Goal: Find specific page/section: Find specific page/section

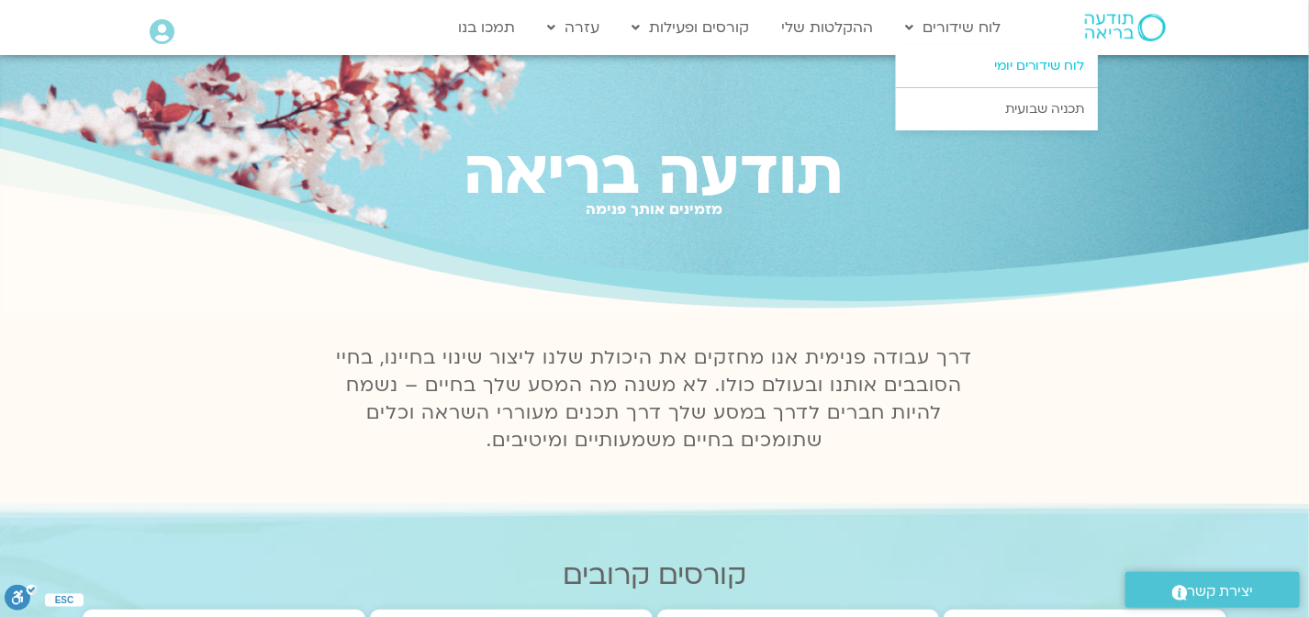
click at [1011, 64] on link "לוח שידורים יומי" at bounding box center [997, 66] width 202 height 42
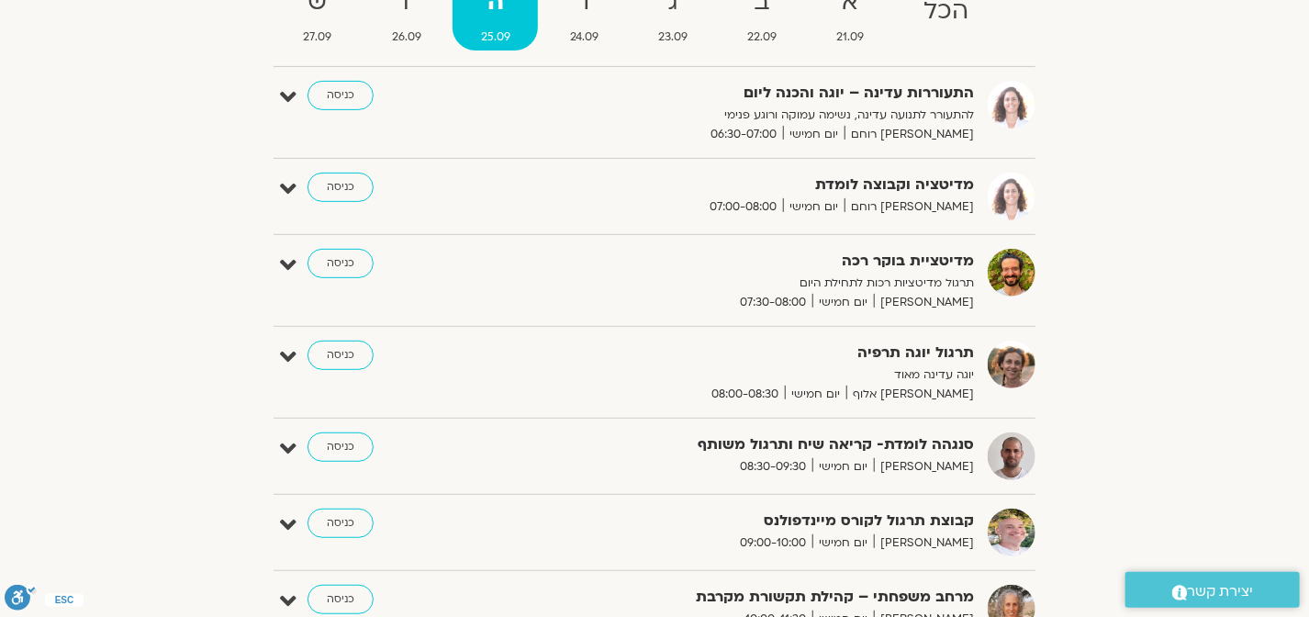
scroll to position [271, 0]
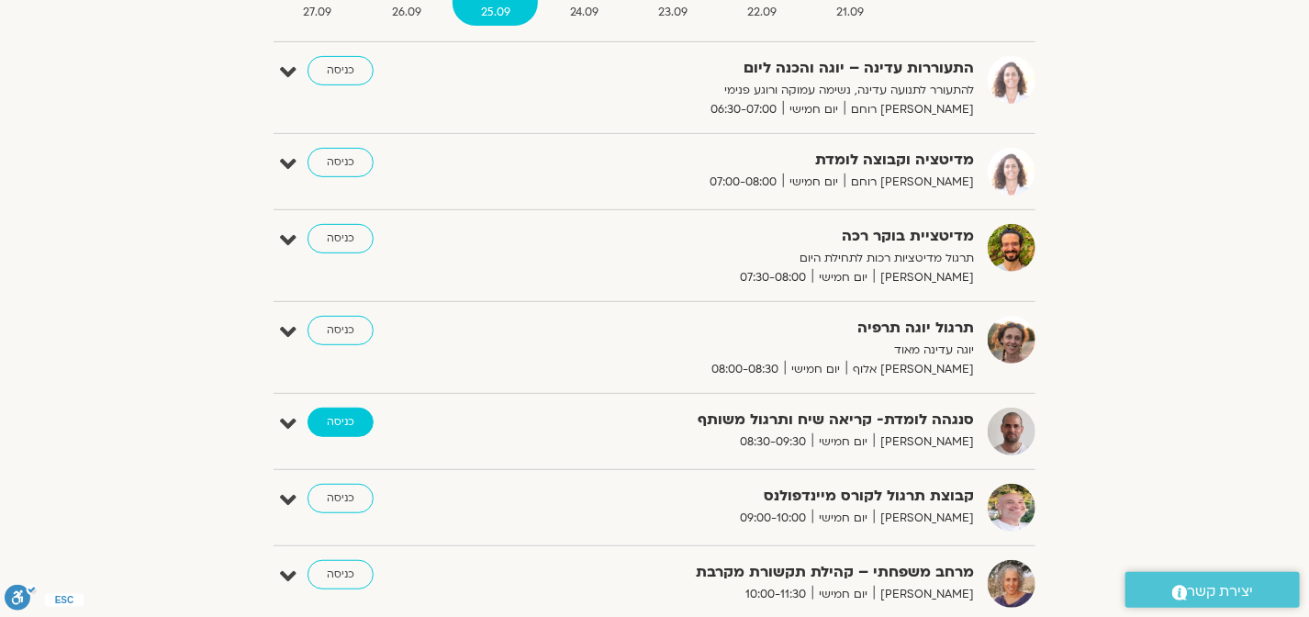
click at [343, 413] on link "כניסה" at bounding box center [341, 422] width 66 height 29
